Goal: Task Accomplishment & Management: Manage account settings

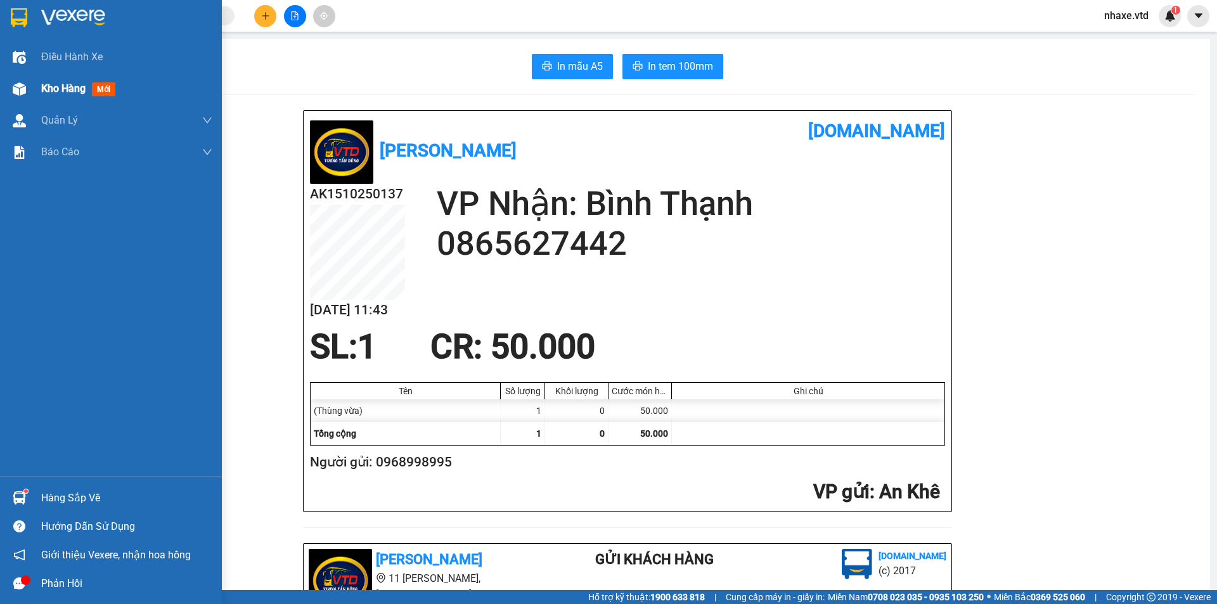
click at [38, 83] on div "Kho hàng mới" at bounding box center [111, 89] width 222 height 32
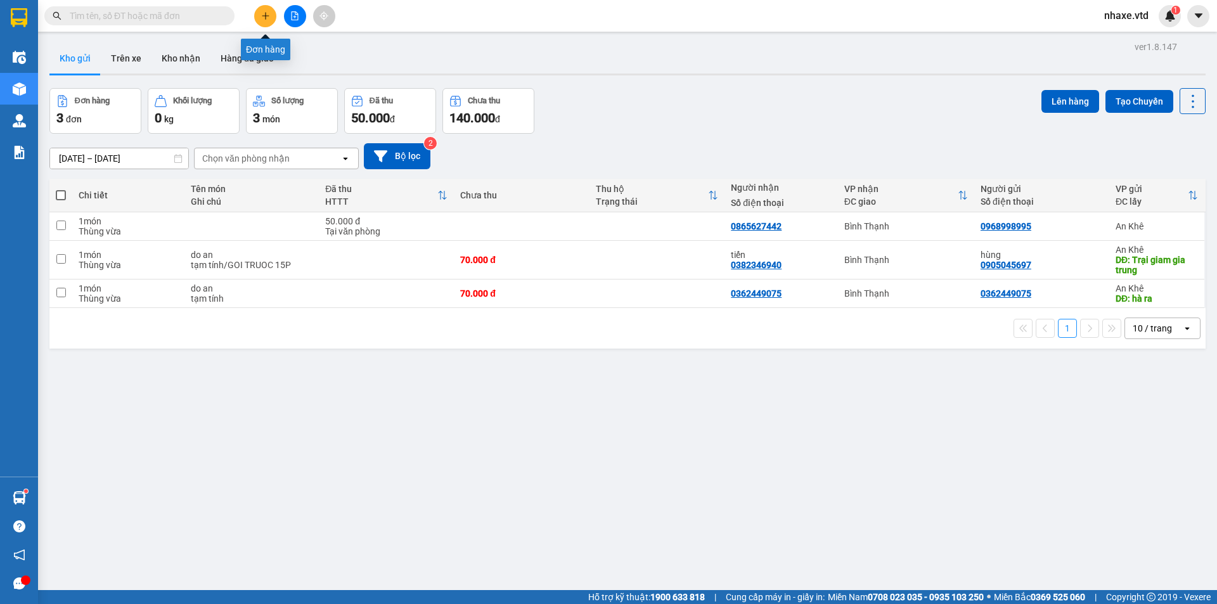
click at [266, 15] on icon "plus" at bounding box center [265, 15] width 9 height 9
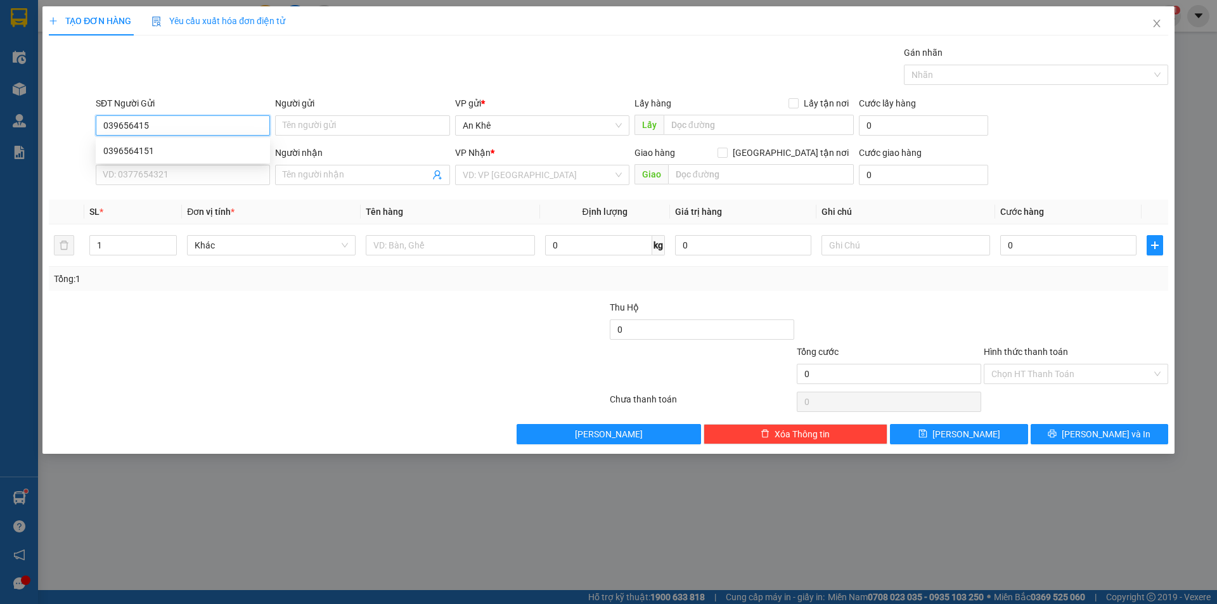
type input "0396564151"
click at [186, 154] on div "0396564151" at bounding box center [182, 151] width 159 height 14
type input "cửu định"
drag, startPoint x: 183, startPoint y: 131, endPoint x: 66, endPoint y: 124, distance: 116.8
click at [66, 124] on div "SĐT Người Gửi 0396564151 Người gửi Tên người gửi VP gửi * An Khê Lấy hàng Lấy t…" at bounding box center [609, 118] width 1122 height 44
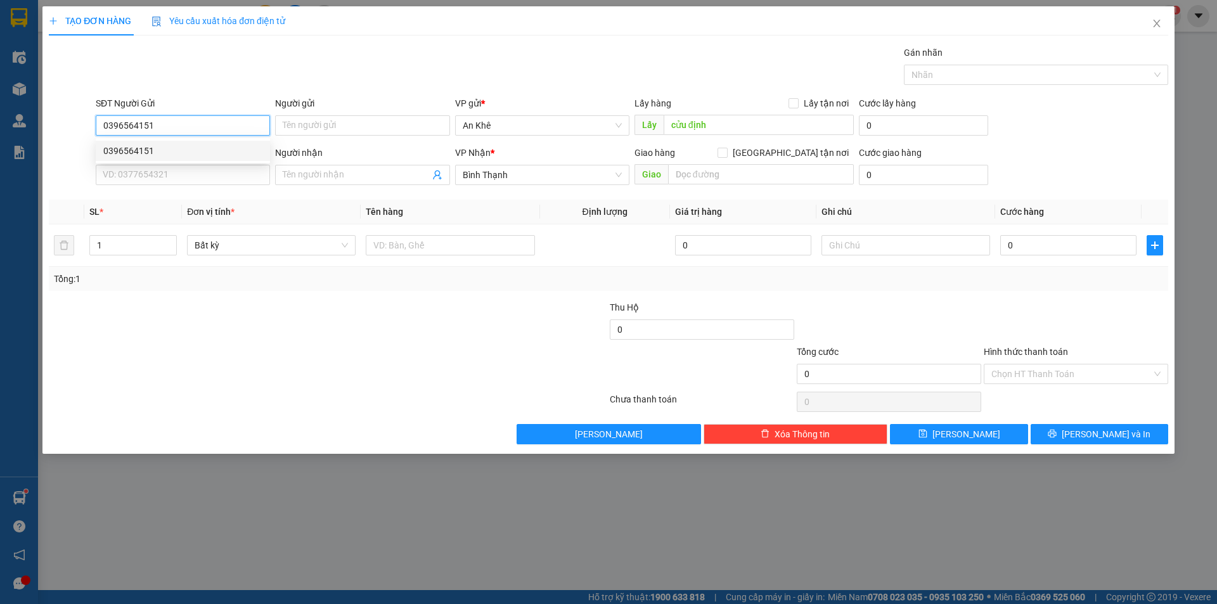
type input "0396564151"
click at [360, 334] on div at bounding box center [235, 323] width 374 height 44
click at [1152, 27] on icon "close" at bounding box center [1157, 23] width 10 height 10
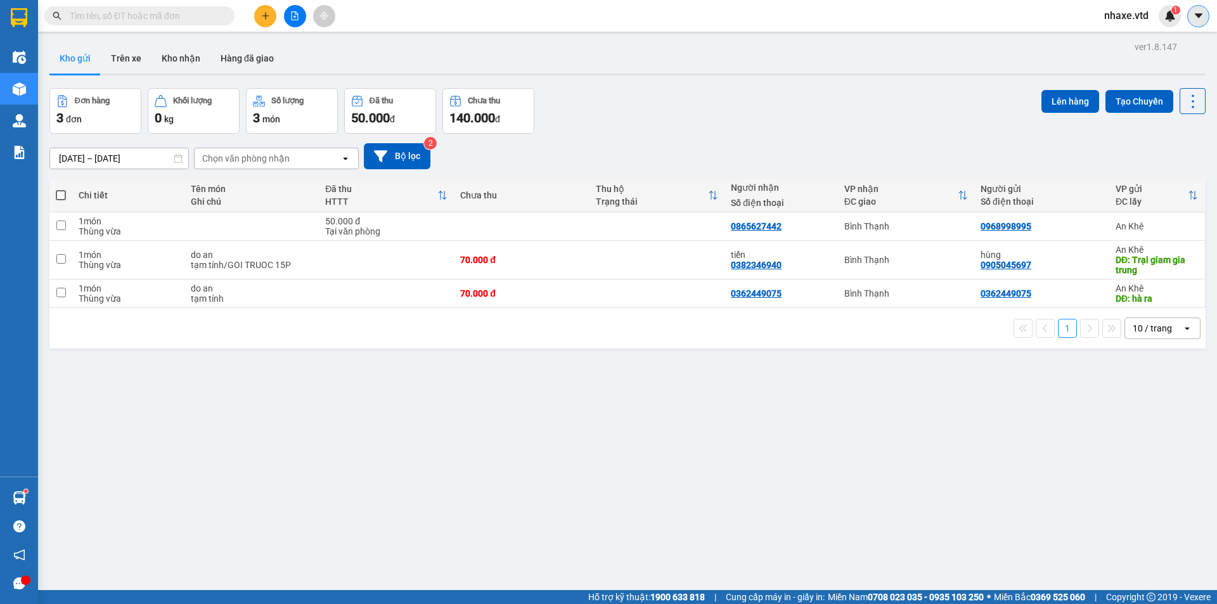
click at [1198, 16] on icon "caret-down" at bounding box center [1199, 15] width 8 height 4
click at [1125, 8] on span "nhaxe.vtd" at bounding box center [1126, 16] width 65 height 16
click at [1127, 39] on span "Đăng xuất" at bounding box center [1140, 39] width 53 height 14
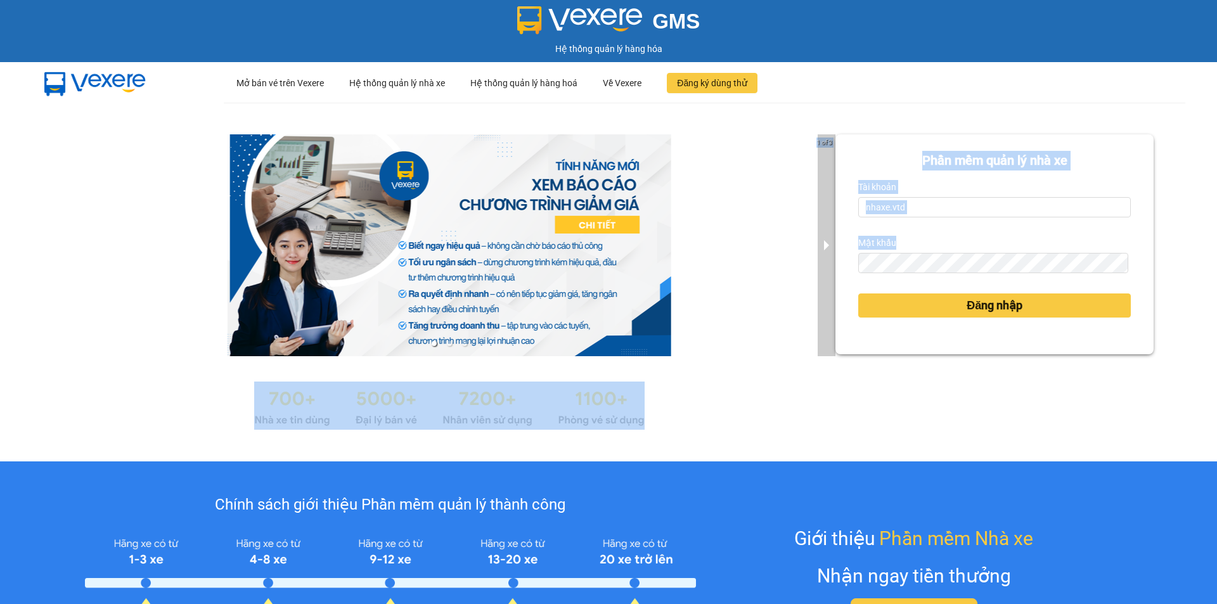
drag, startPoint x: 946, startPoint y: 219, endPoint x: 816, endPoint y: 206, distance: 130.6
click at [816, 206] on div "1 of 3 Phần mềm quản lý nhà xe Tài khoản nhaxe.vtd Mật khẩu Đăng nhập" at bounding box center [608, 282] width 1217 height 359
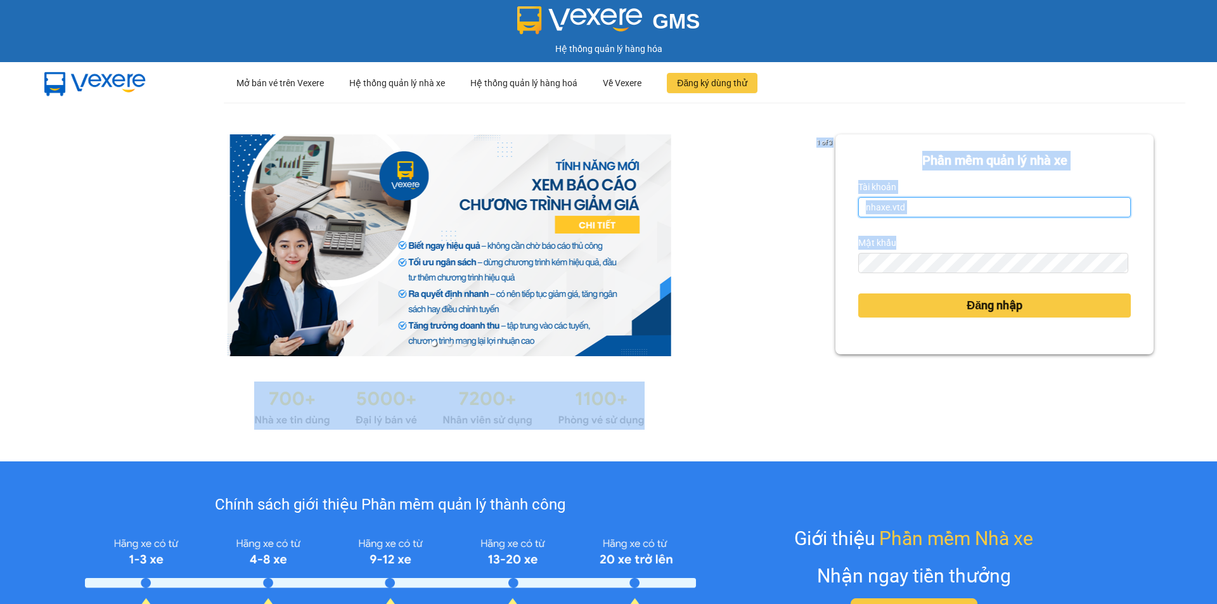
click at [926, 205] on input "nhaxe.vtd" at bounding box center [995, 207] width 273 height 20
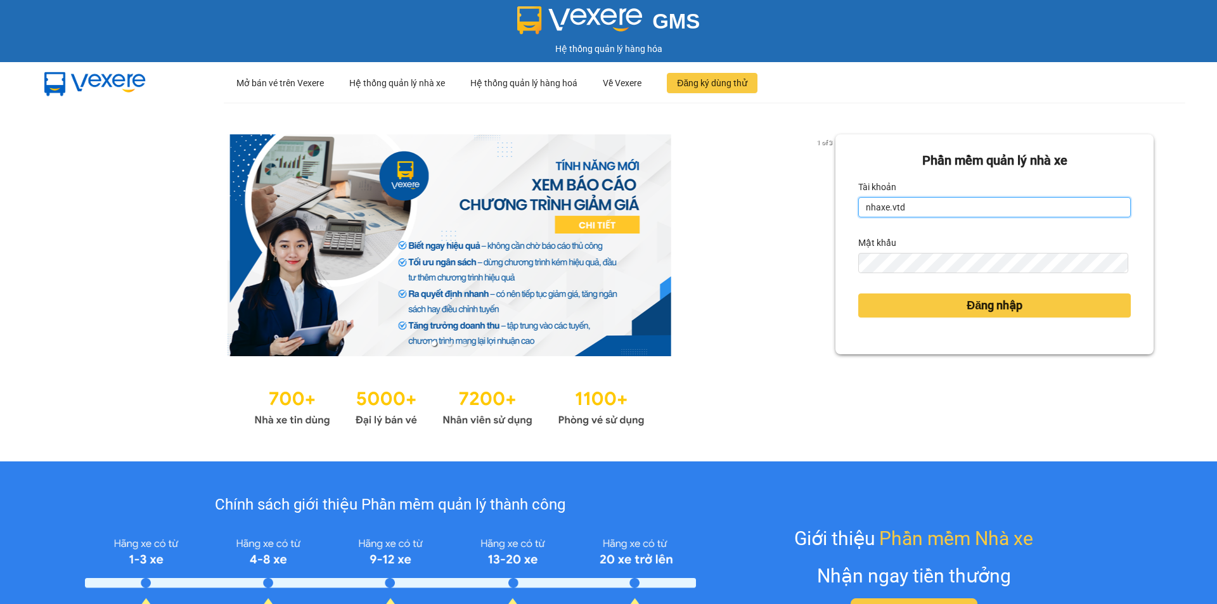
drag, startPoint x: 932, startPoint y: 207, endPoint x: 774, endPoint y: 201, distance: 158.0
click at [774, 201] on div "1 of 3 Phần mềm quản lý nhà xe Tài khoản nhaxe.vtd Mật khẩu Đăng nhập" at bounding box center [608, 282] width 1217 height 359
drag, startPoint x: 919, startPoint y: 211, endPoint x: 857, endPoint y: 209, distance: 62.8
click at [859, 209] on input "nhaxe.vtd" at bounding box center [995, 207] width 273 height 20
type input "thanhvan.vtd"
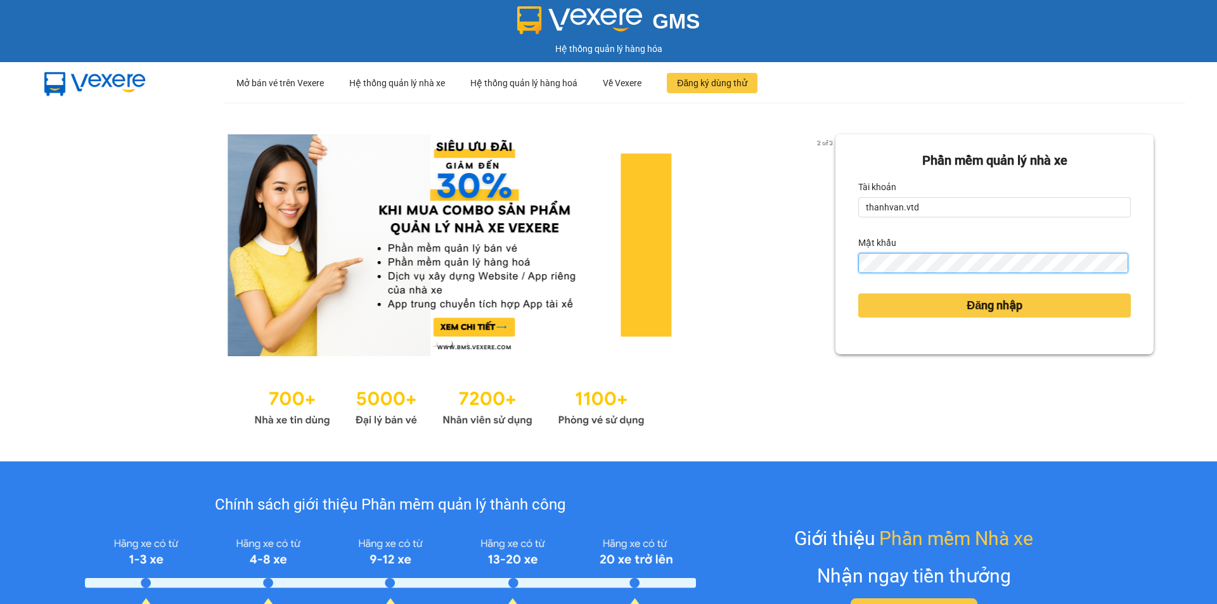
click at [836, 264] on div "Phần mềm quản lý nhà xe Tài khoản thanhvan.vtd Mật khẩu Đăng nhập" at bounding box center [995, 244] width 318 height 220
click at [859, 294] on button "Đăng nhập" at bounding box center [995, 306] width 273 height 24
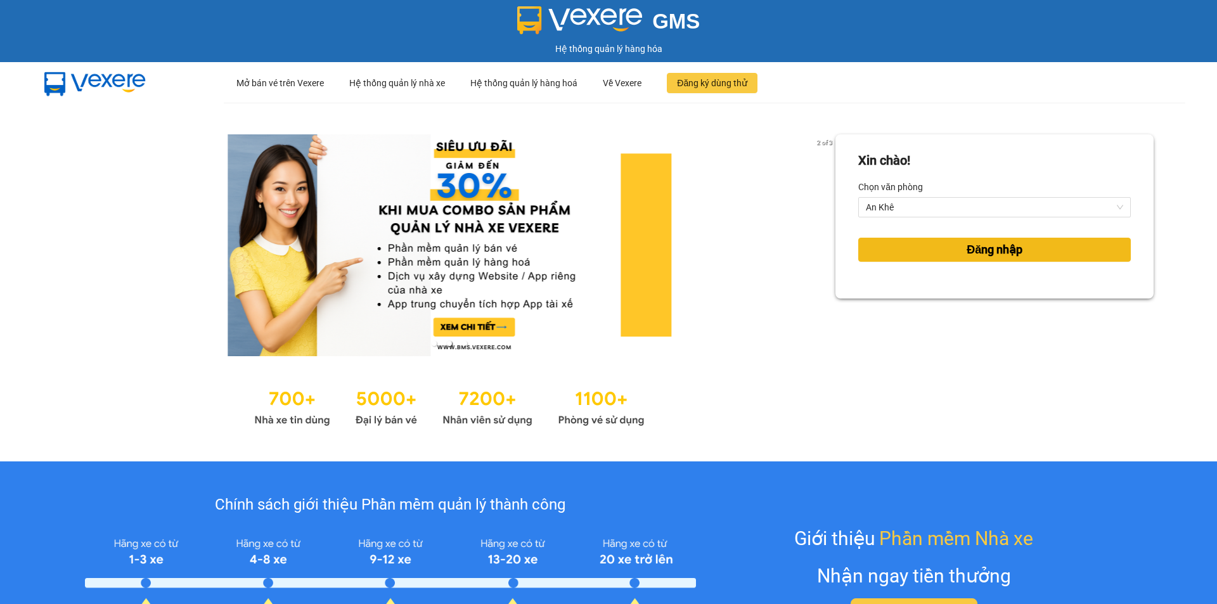
click at [978, 250] on span "Đăng nhập" at bounding box center [995, 250] width 56 height 18
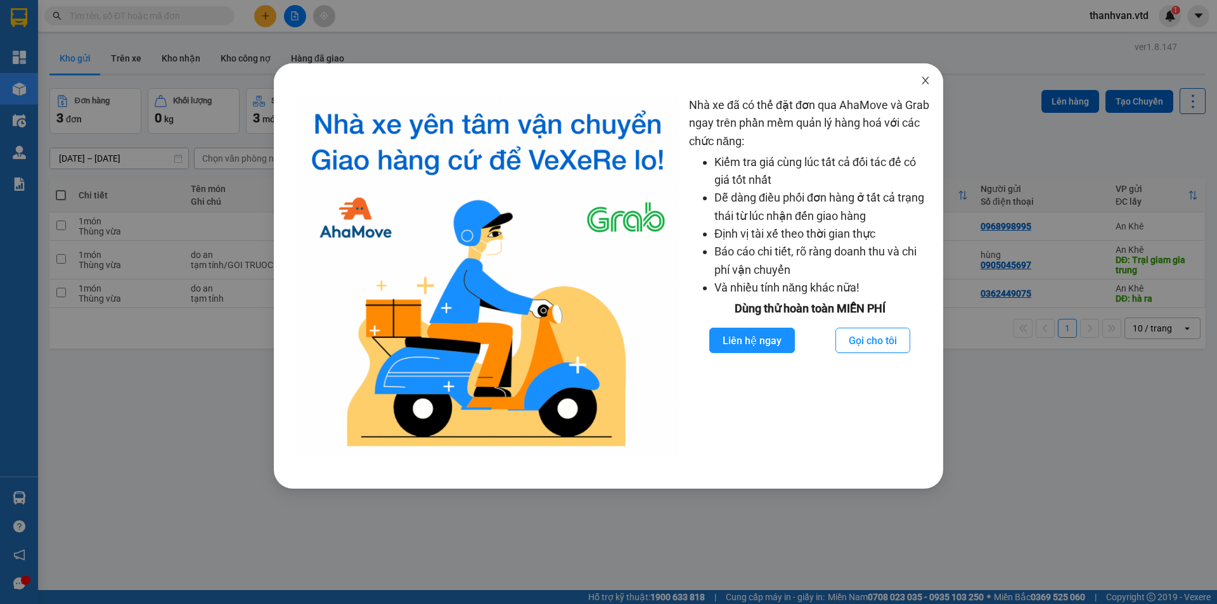
click at [931, 77] on span "Close" at bounding box center [926, 81] width 36 height 36
